Goal: Ask a question

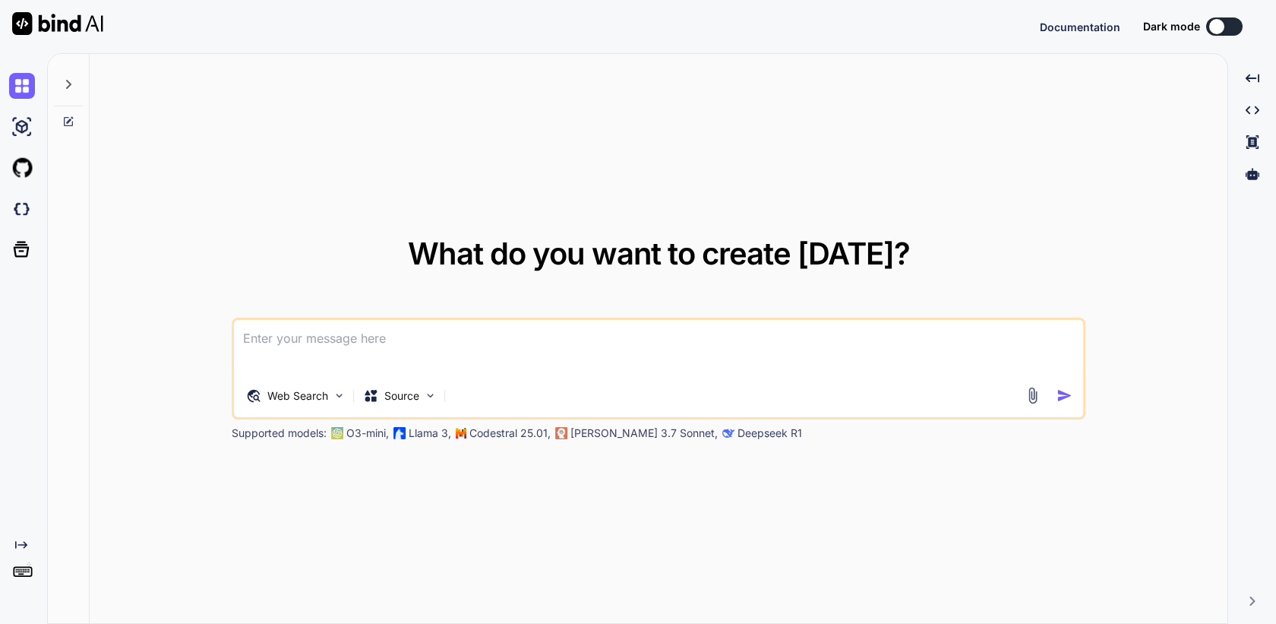
type textarea "x"
click at [549, 352] on textarea at bounding box center [658, 348] width 849 height 56
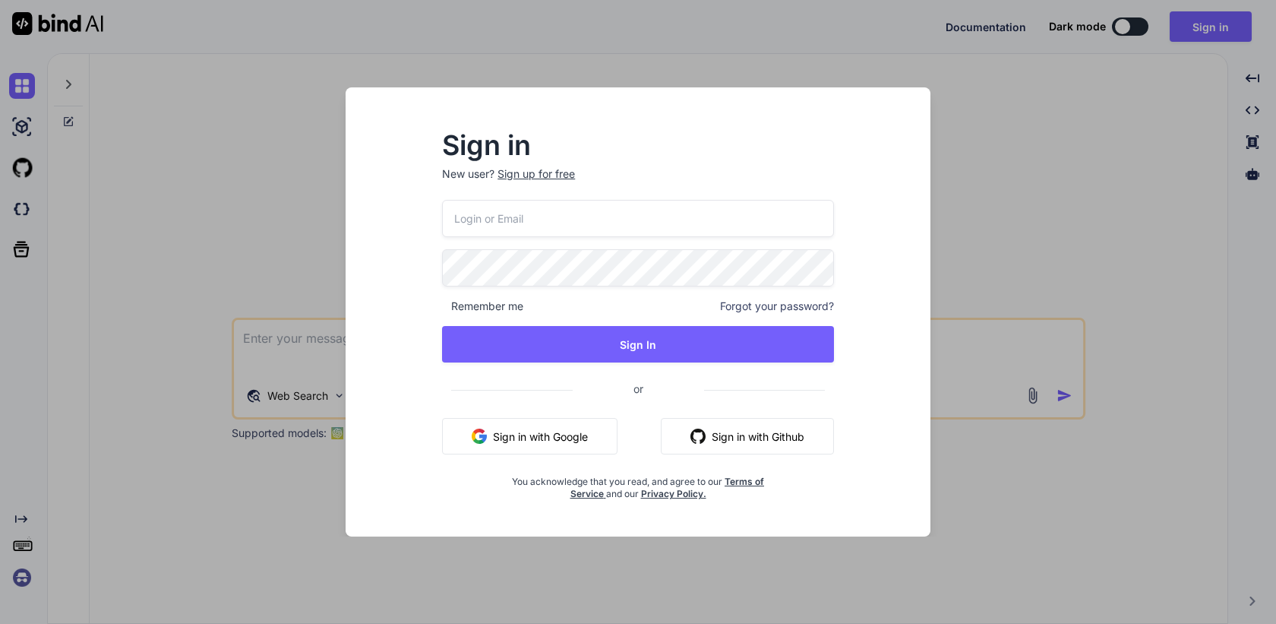
click at [574, 228] on input "email" at bounding box center [638, 218] width 392 height 37
click at [555, 425] on div "Remember me Forgot your password? Sign In or Sign in with Google Sign in with G…" at bounding box center [638, 350] width 392 height 300
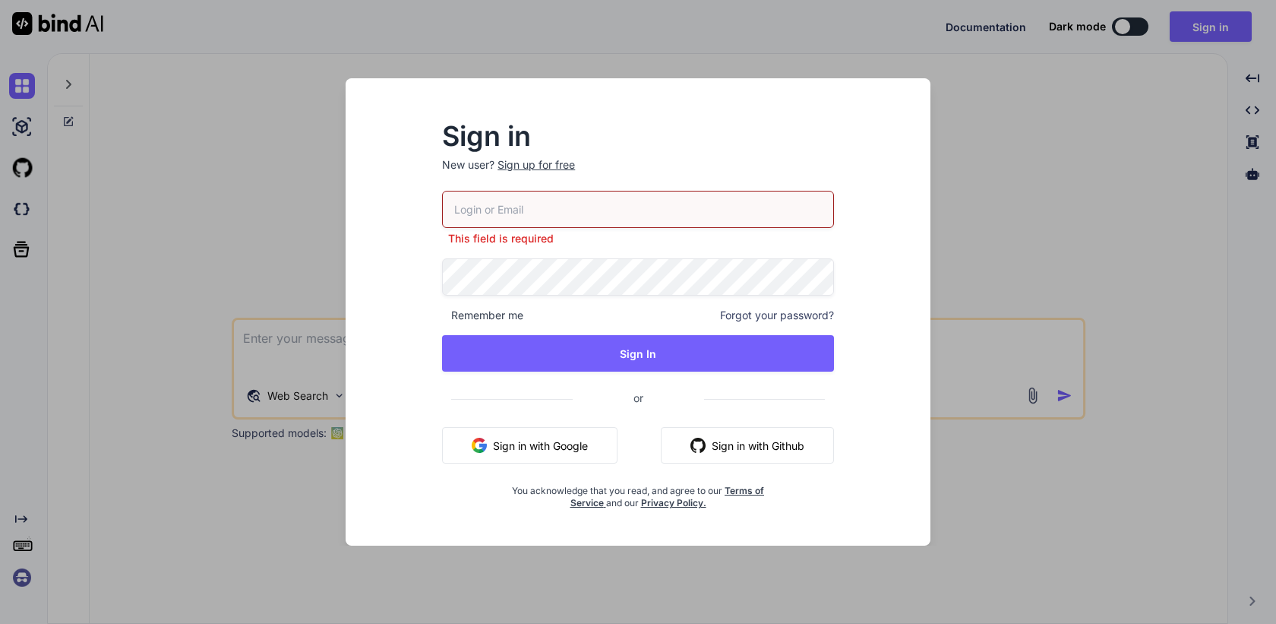
type textarea "x"
click at [563, 444] on button "Sign in with Google" at bounding box center [529, 445] width 175 height 36
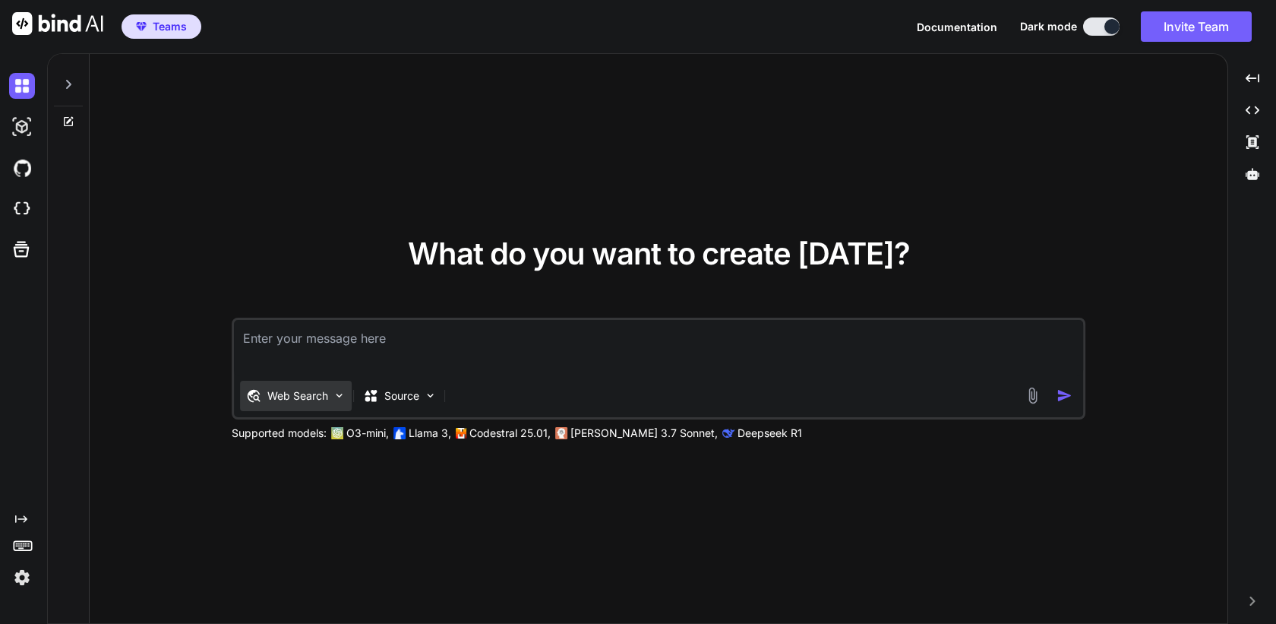
click at [291, 387] on div "Web Search" at bounding box center [296, 395] width 112 height 30
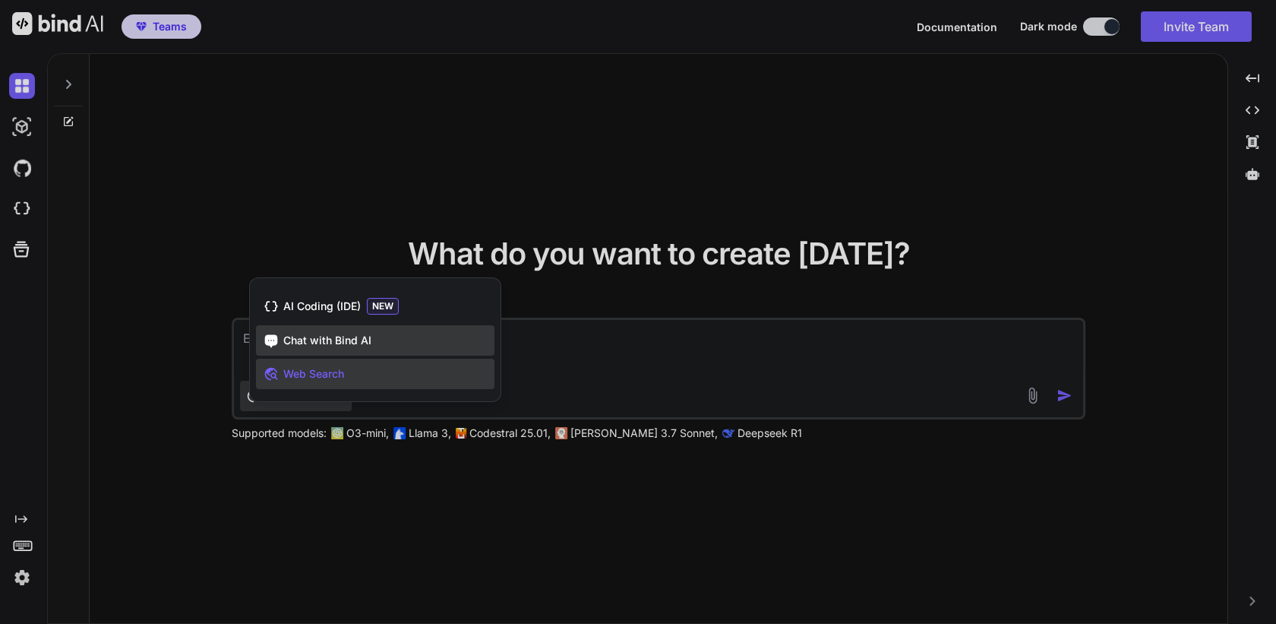
click at [364, 342] on span "Chat with Bind AI" at bounding box center [327, 340] width 88 height 15
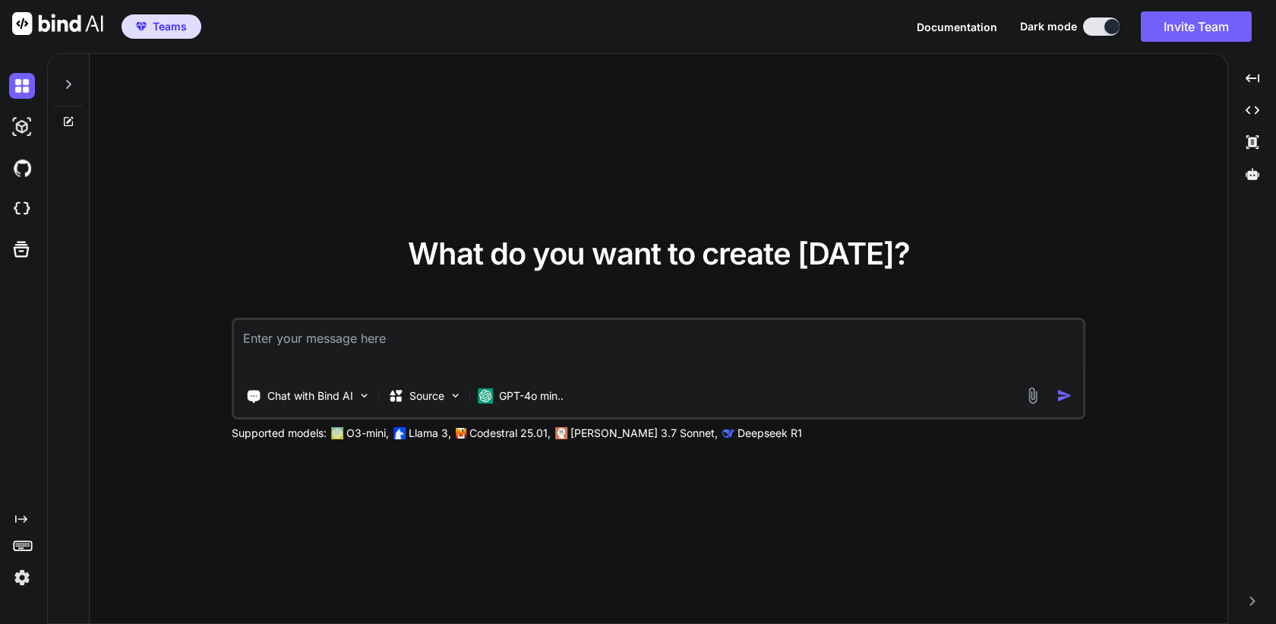
click at [389, 339] on textarea at bounding box center [658, 348] width 849 height 56
type textarea "hi"
click at [1063, 394] on img "button" at bounding box center [1064, 395] width 16 height 16
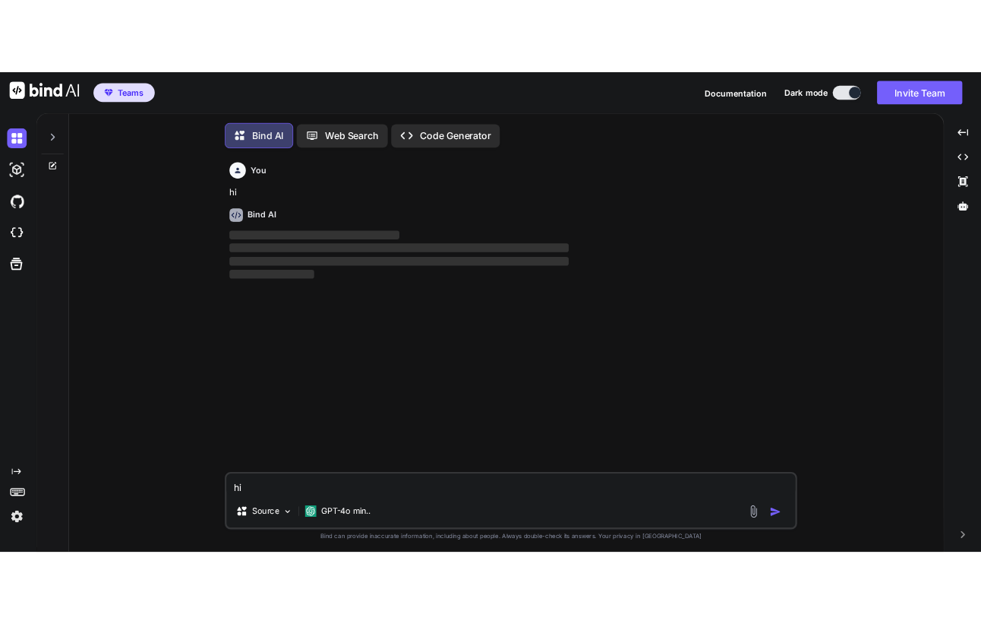
scroll to position [8, 0]
